Goal: Information Seeking & Learning: Learn about a topic

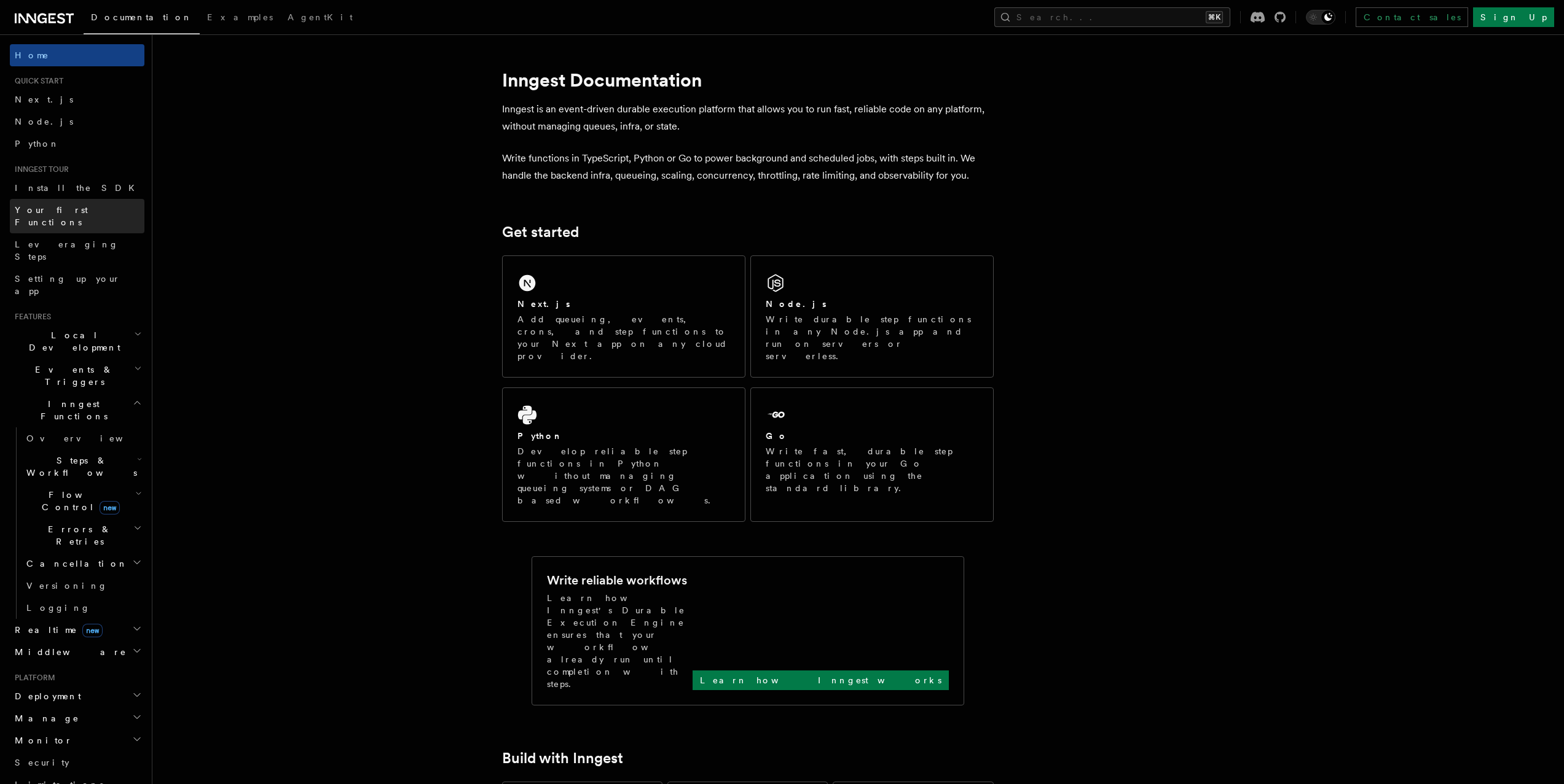
click at [77, 205] on span "Your first Functions" at bounding box center [51, 216] width 73 height 22
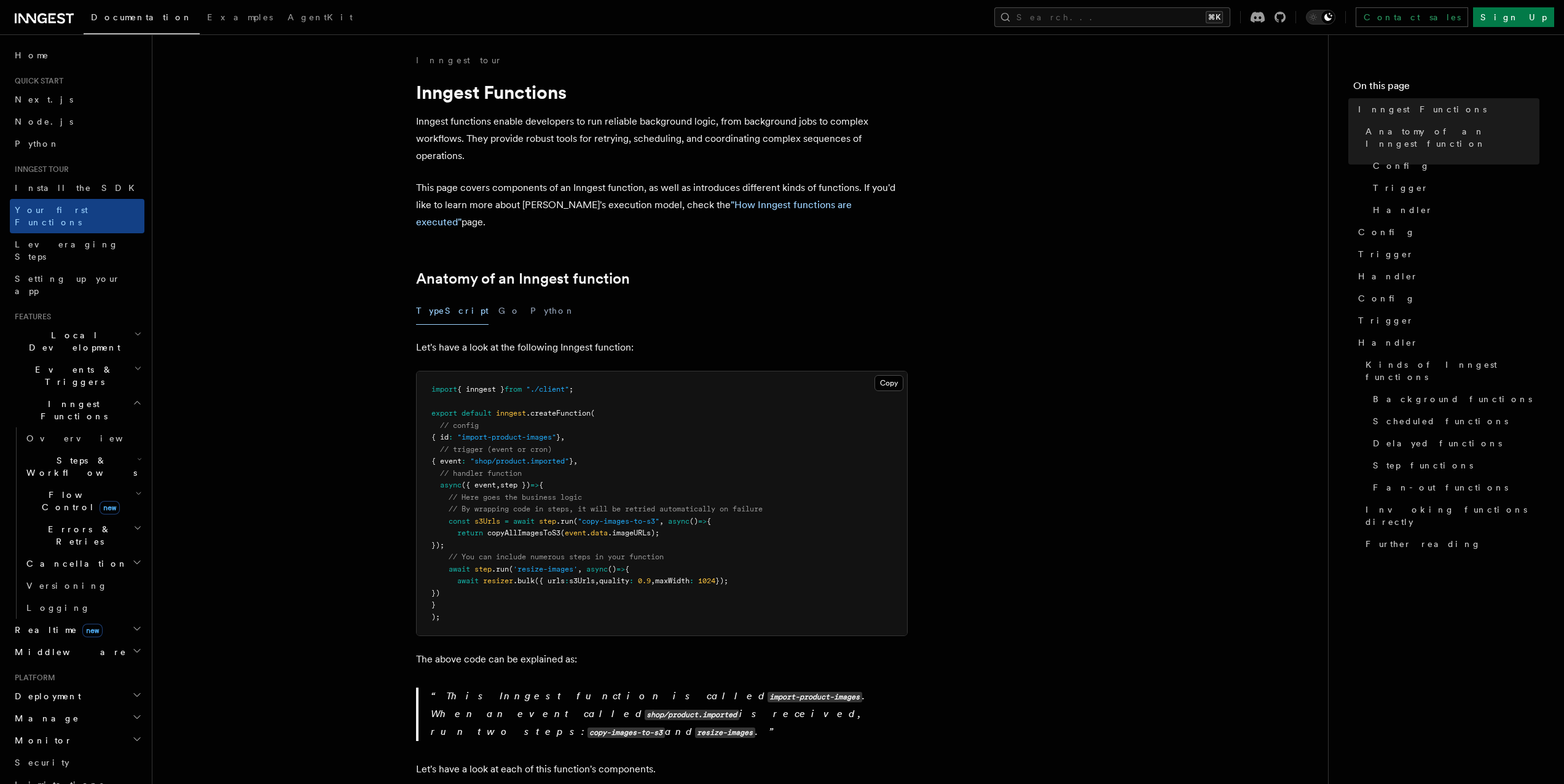
click at [114, 359] on h2 "Events & Triggers" at bounding box center [76, 376] width 134 height 34
click at [81, 441] on span "Sending events" at bounding box center [57, 451] width 62 height 22
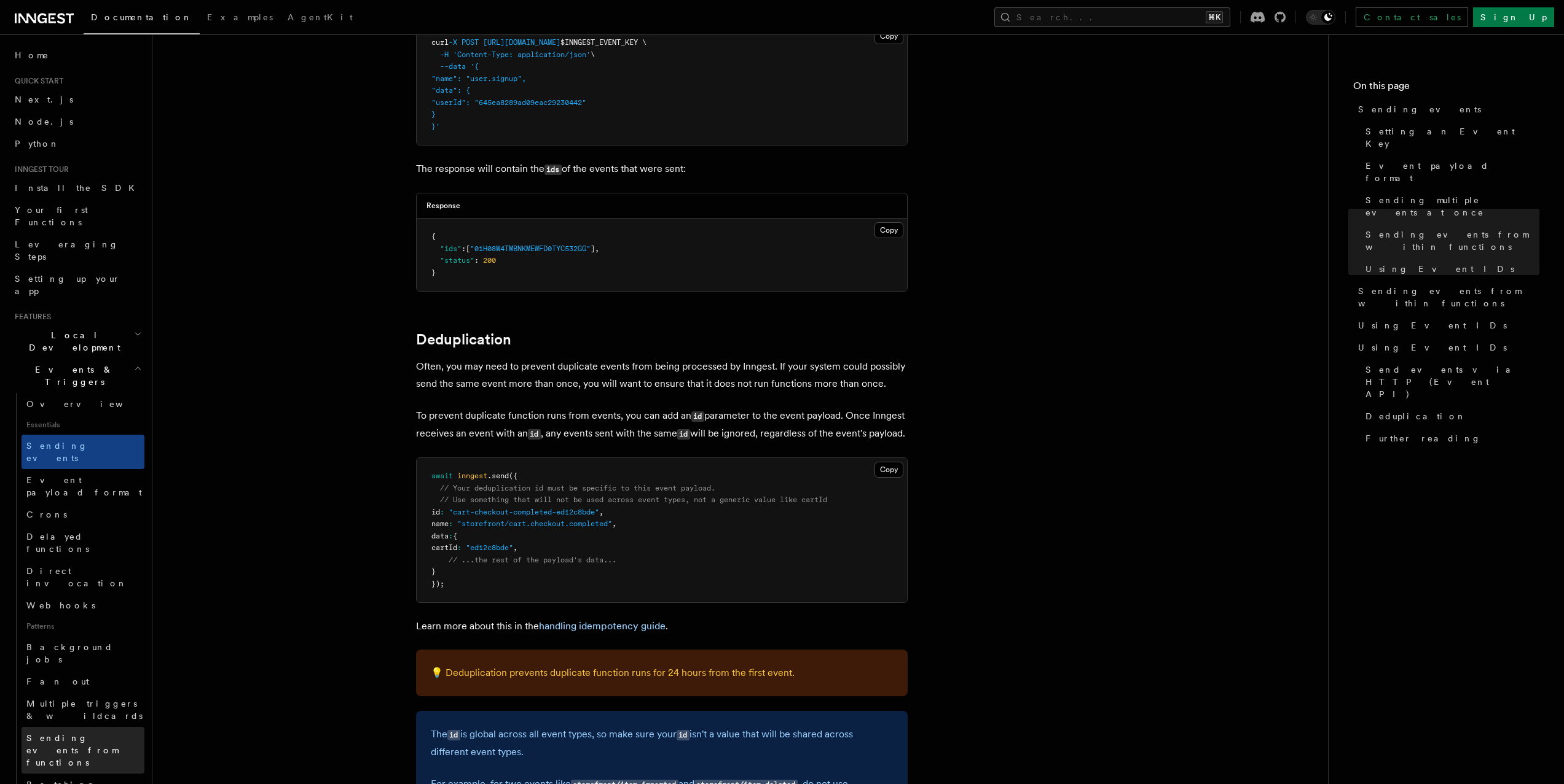
scroll to position [28, 0]
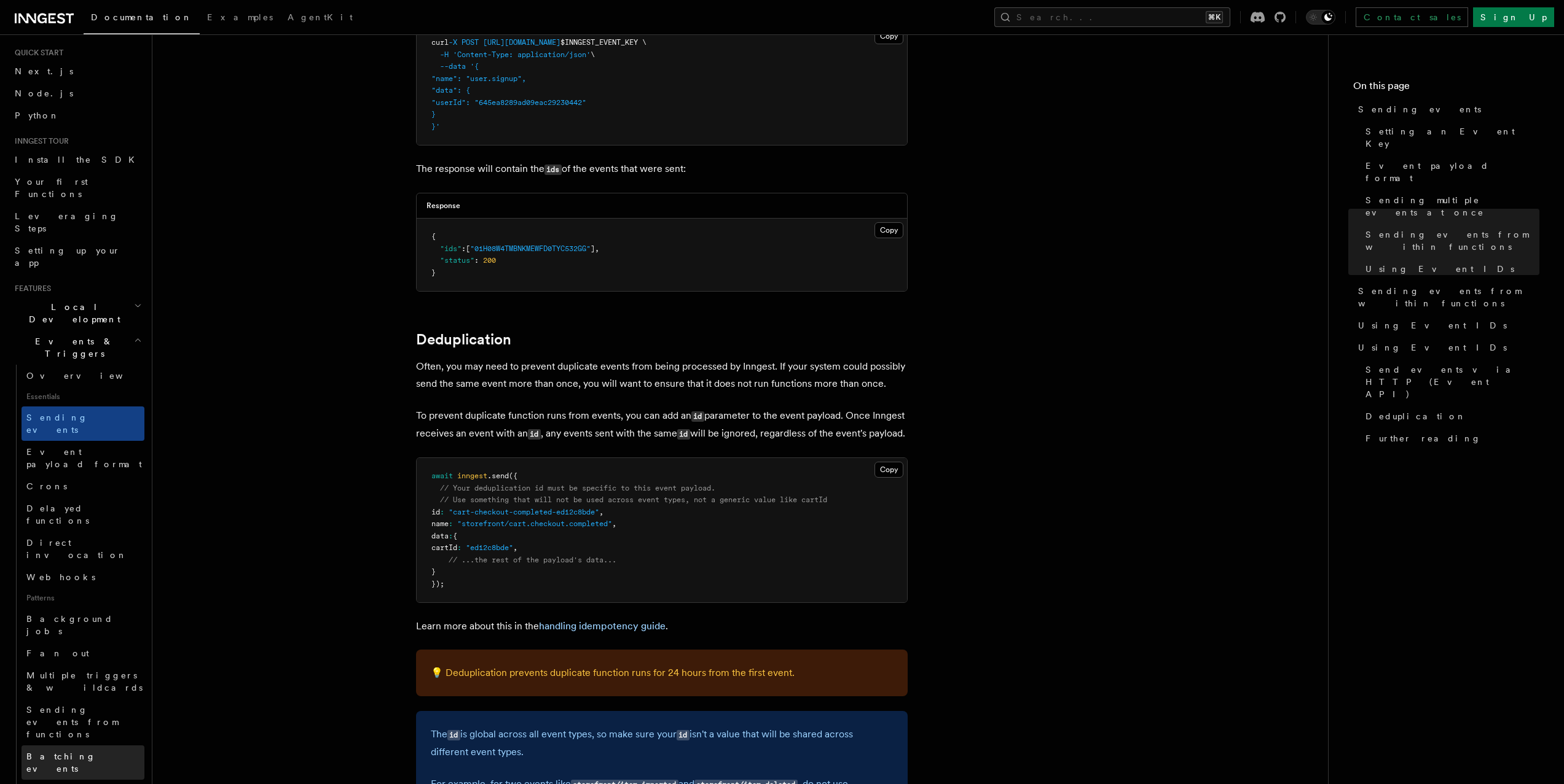
click at [84, 751] on span "Batching events" at bounding box center [60, 762] width 69 height 22
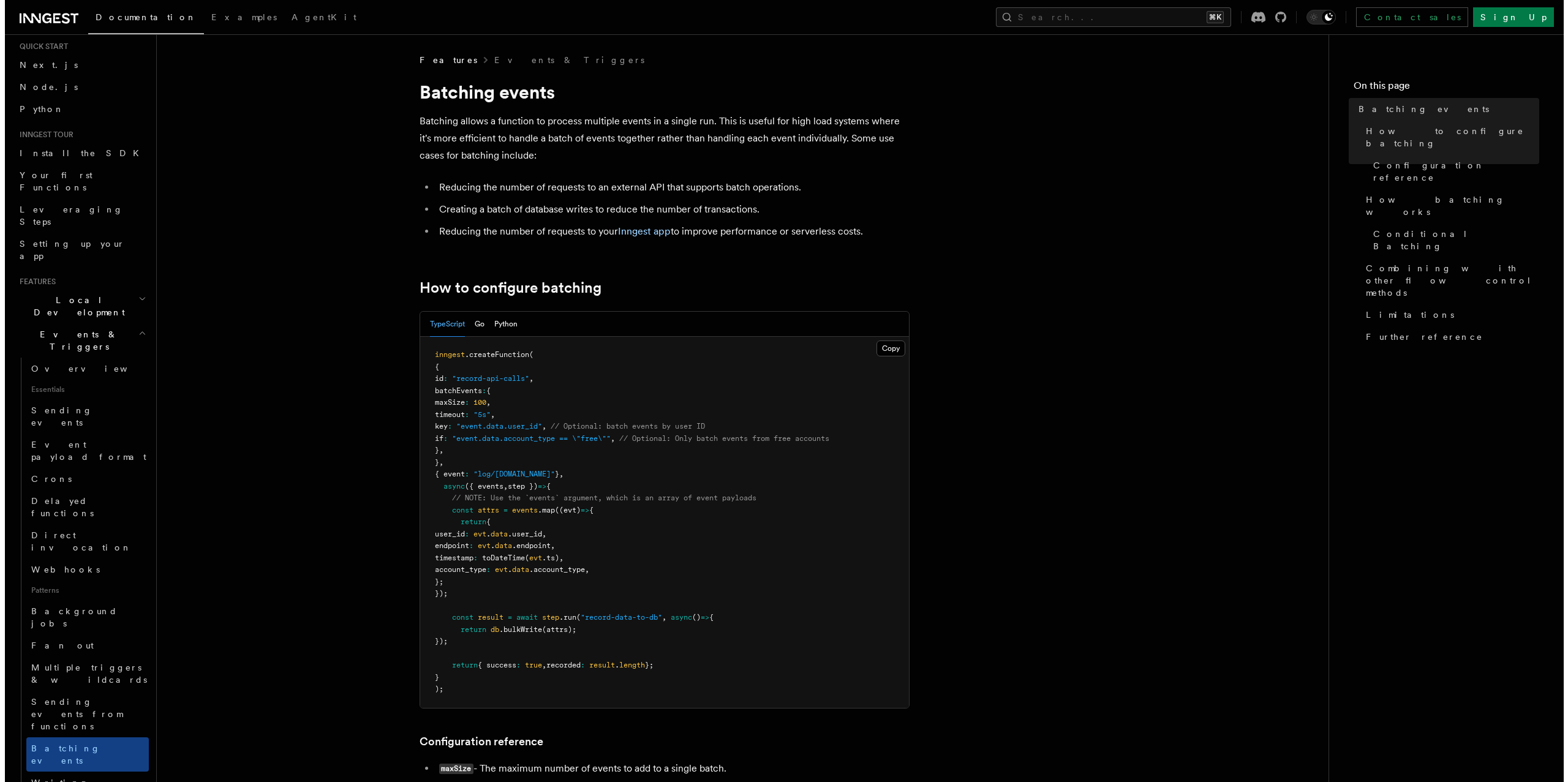
scroll to position [46, 0]
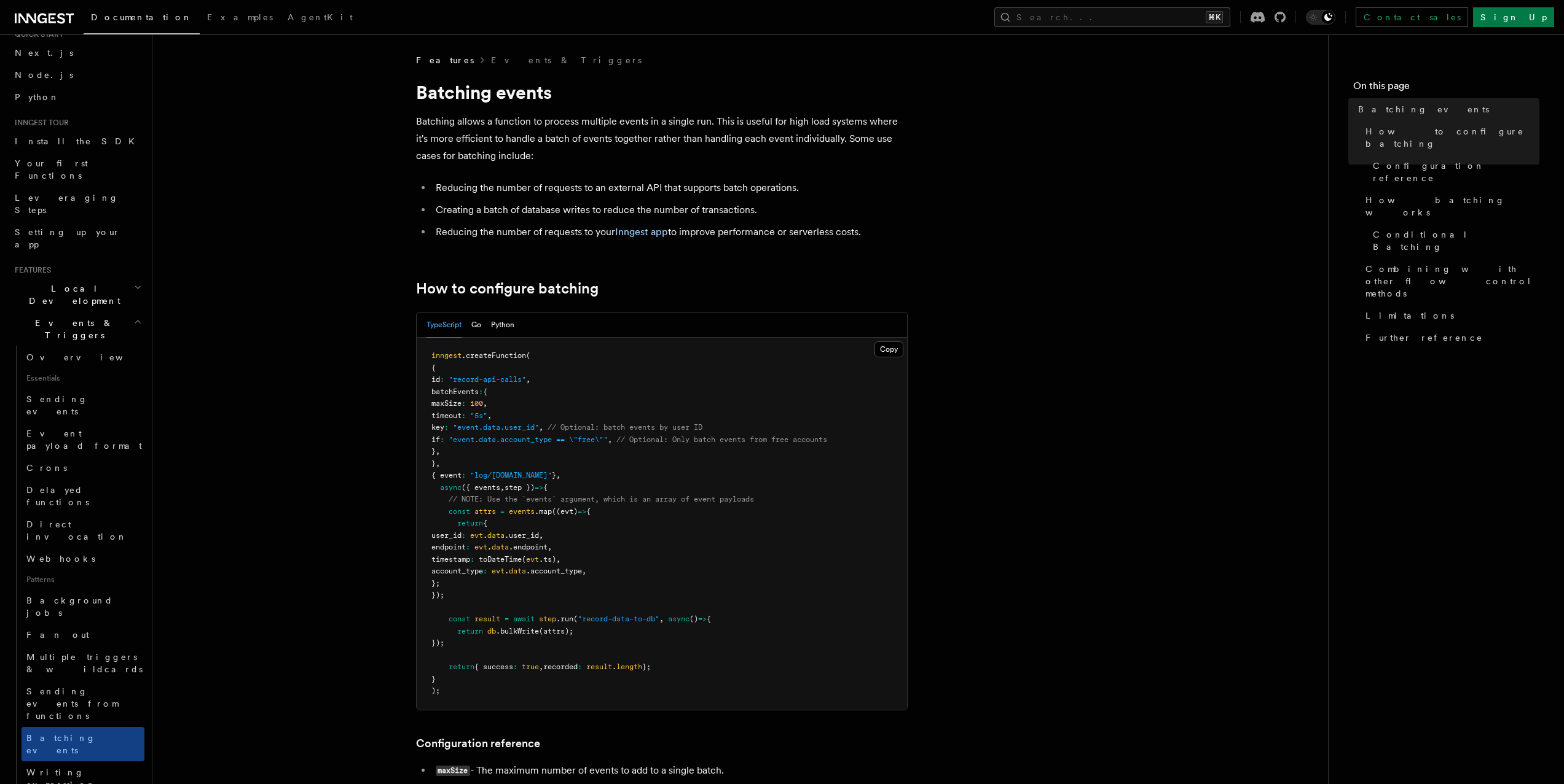
click at [1169, 17] on button "Search... ⌘K" at bounding box center [1112, 17] width 236 height 20
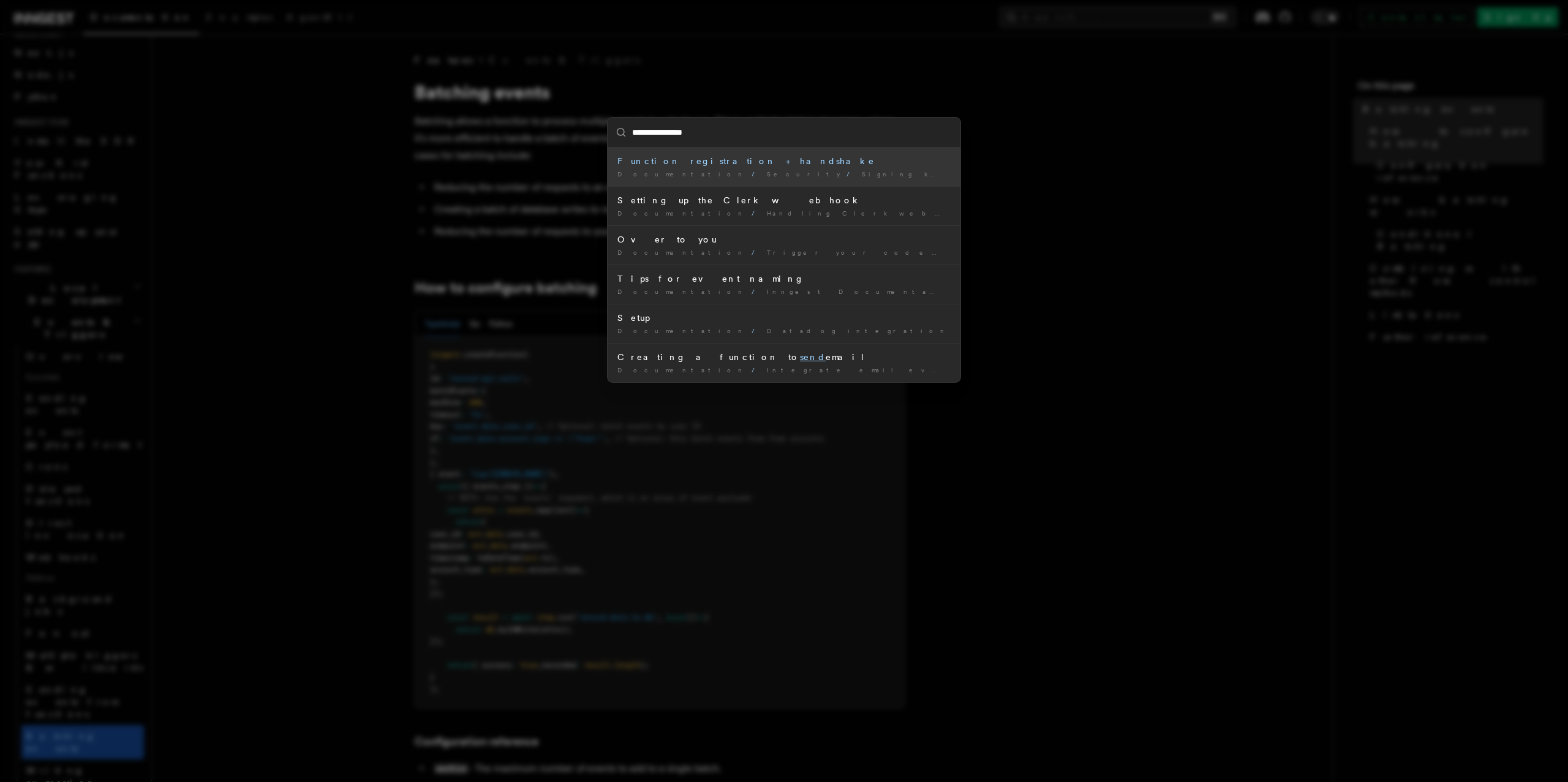
type input "**********"
click at [725, 158] on div "Function registration + handshake" at bounding box center [784, 161] width 333 height 12
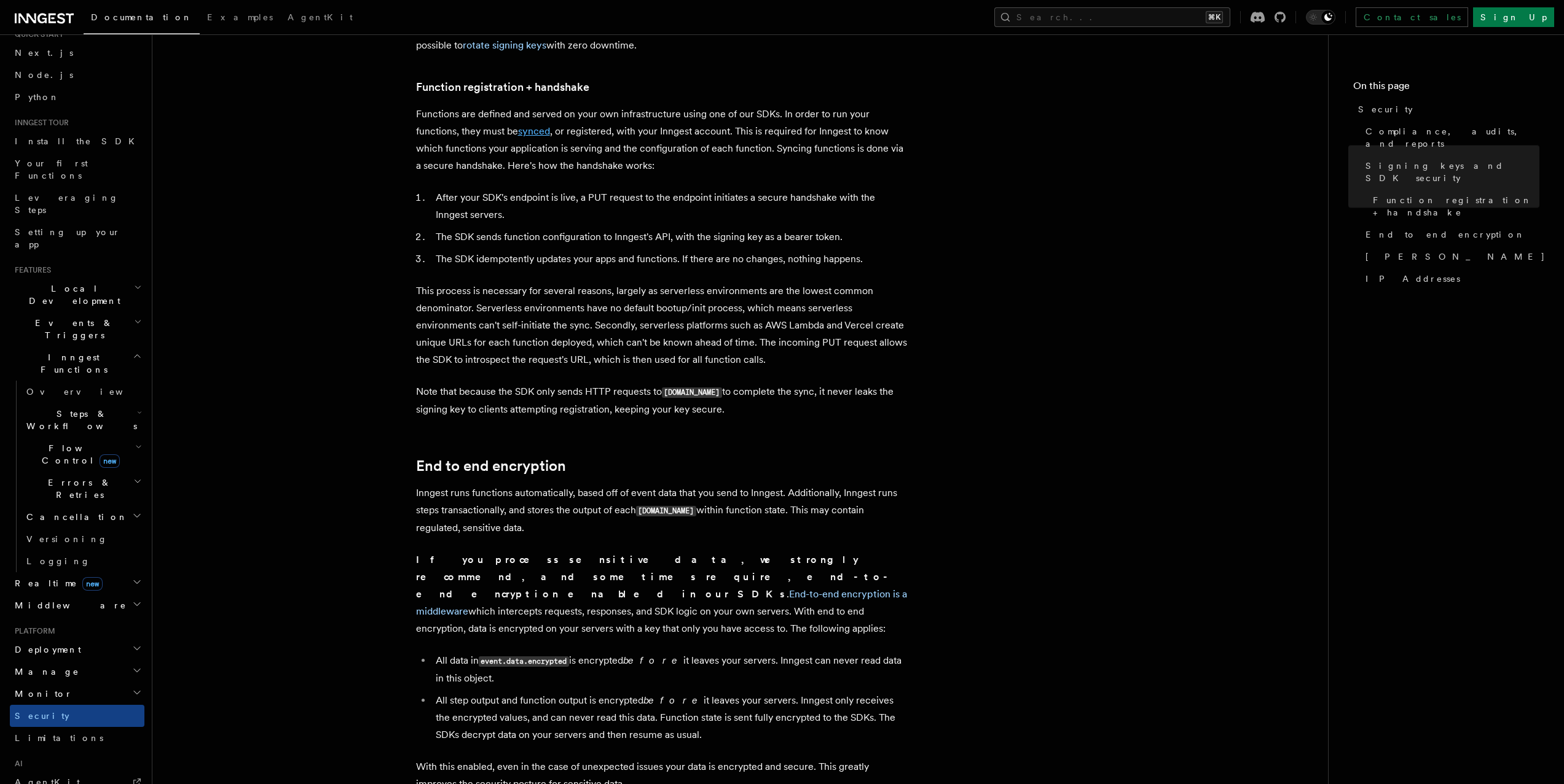
scroll to position [570, 0]
click at [355, 189] on article "Platform Security Security is a primary consideration when moving systems into …" at bounding box center [740, 541] width 1136 height 2113
